Goal: Transaction & Acquisition: Purchase product/service

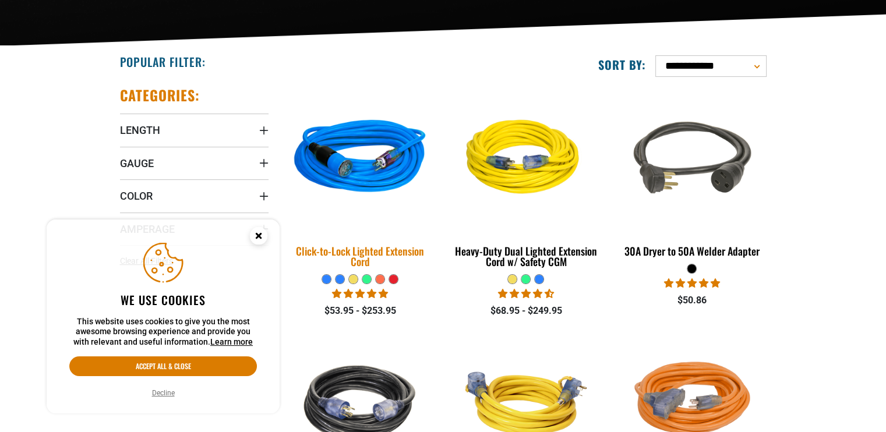
scroll to position [291, 0]
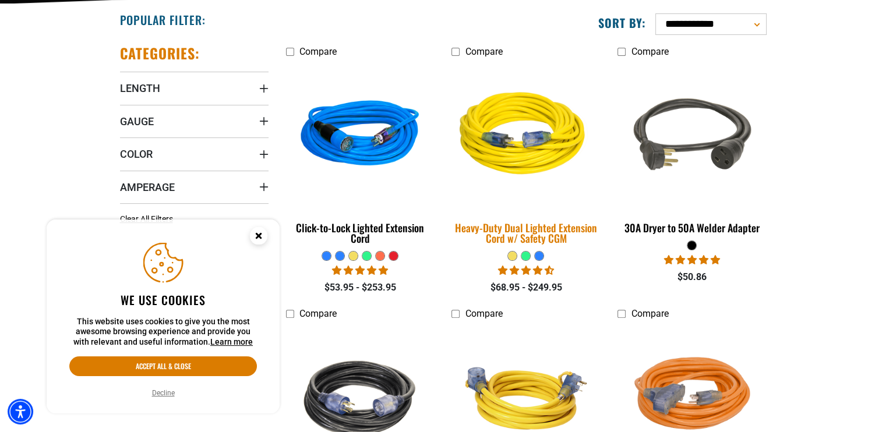
click at [574, 228] on div "Heavy-Duty Dual Lighted Extension Cord w/ Safety CGM" at bounding box center [526, 233] width 149 height 21
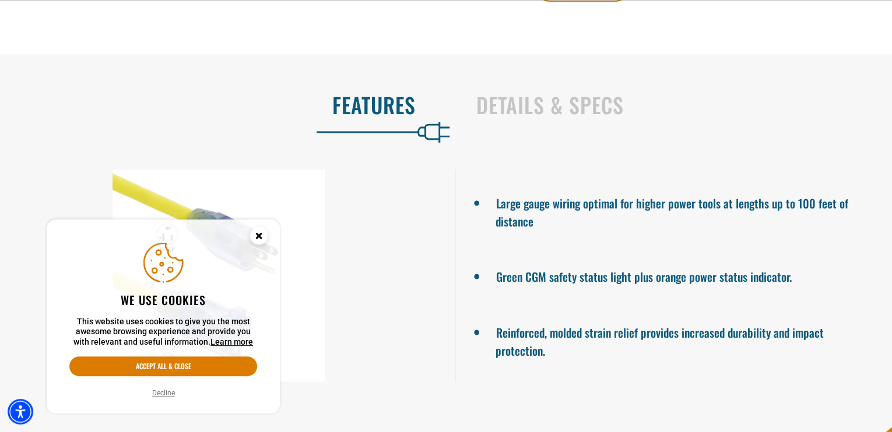
scroll to position [758, 0]
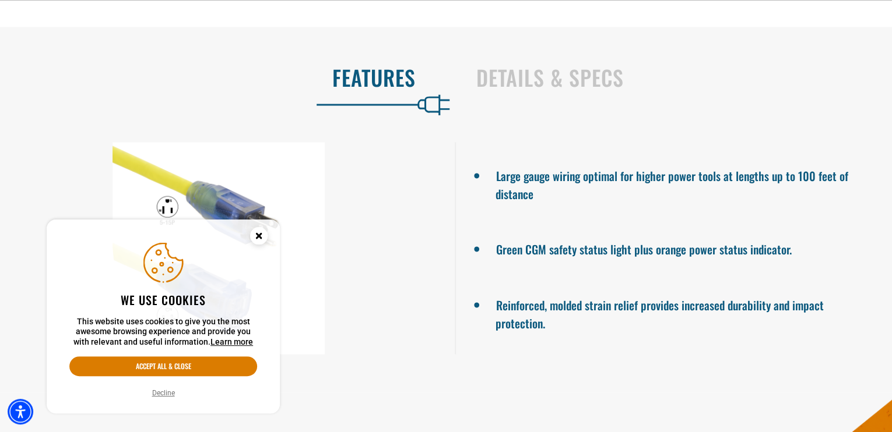
click at [259, 235] on icon "Close this option" at bounding box center [258, 236] width 4 height 4
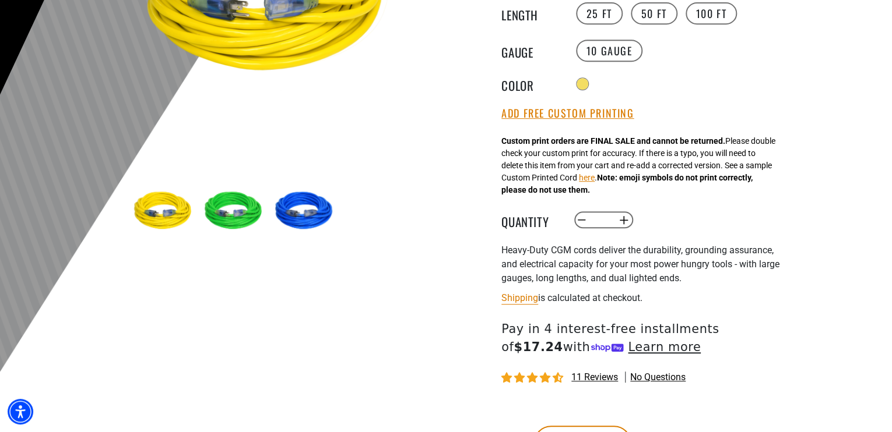
scroll to position [291, 0]
